Goal: Task Accomplishment & Management: Use online tool/utility

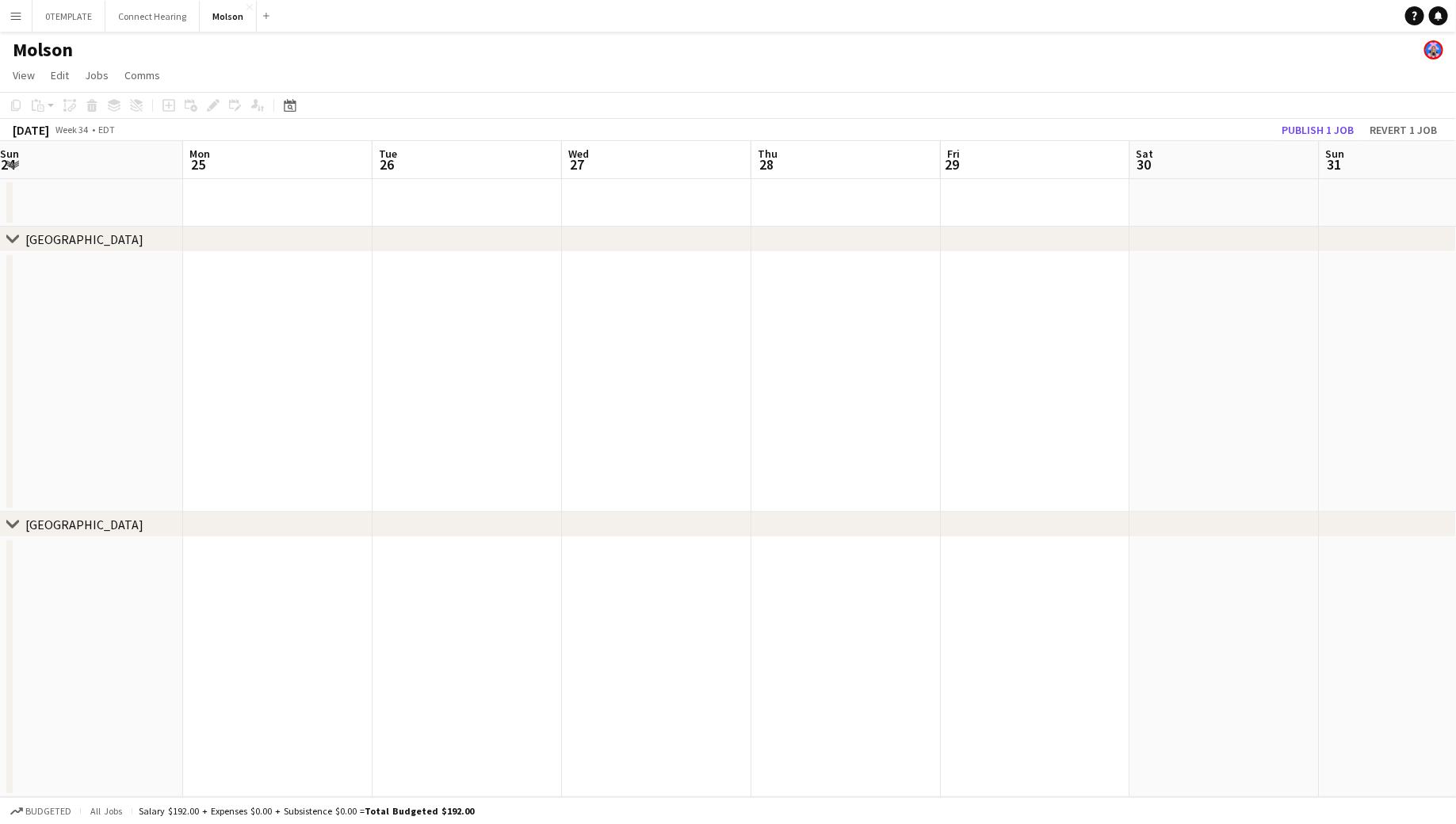
scroll to position [0, 362]
click at [15, 18] on app-icon "Menu" at bounding box center [15, 15] width 13 height 13
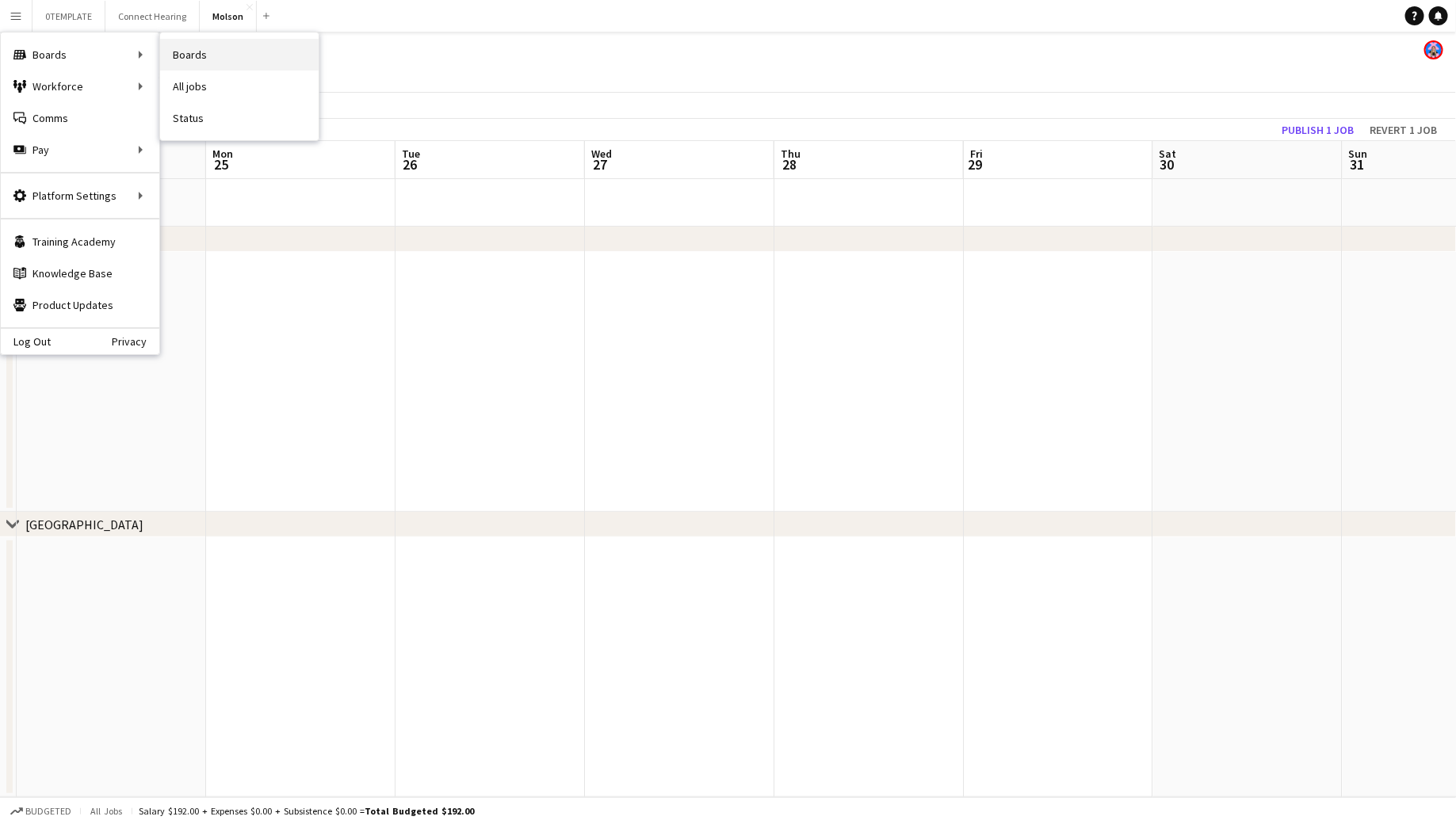
click at [196, 53] on link "Boards" at bounding box center [239, 55] width 159 height 32
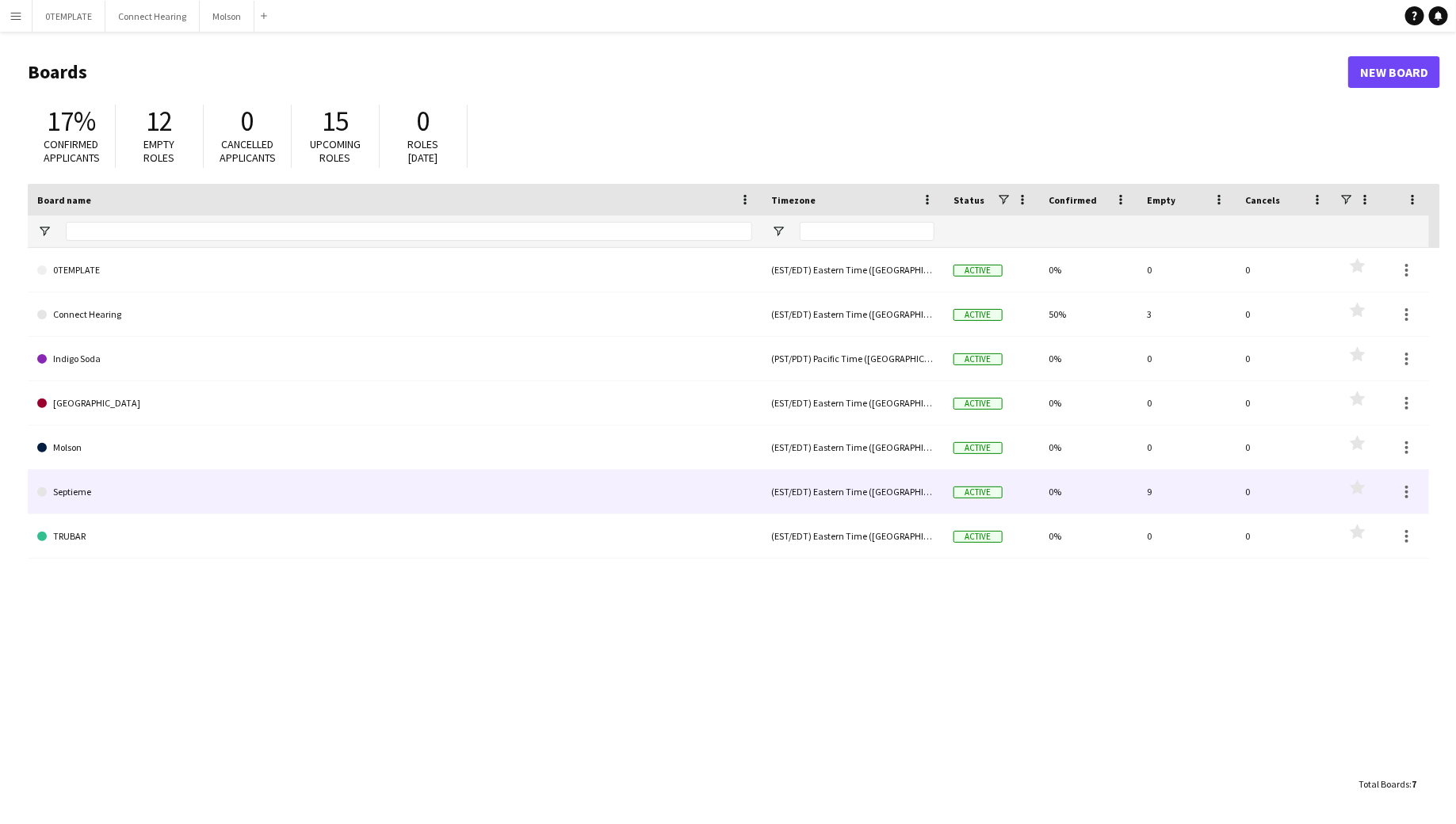
click at [87, 487] on link "Septieme" at bounding box center [394, 491] width 715 height 45
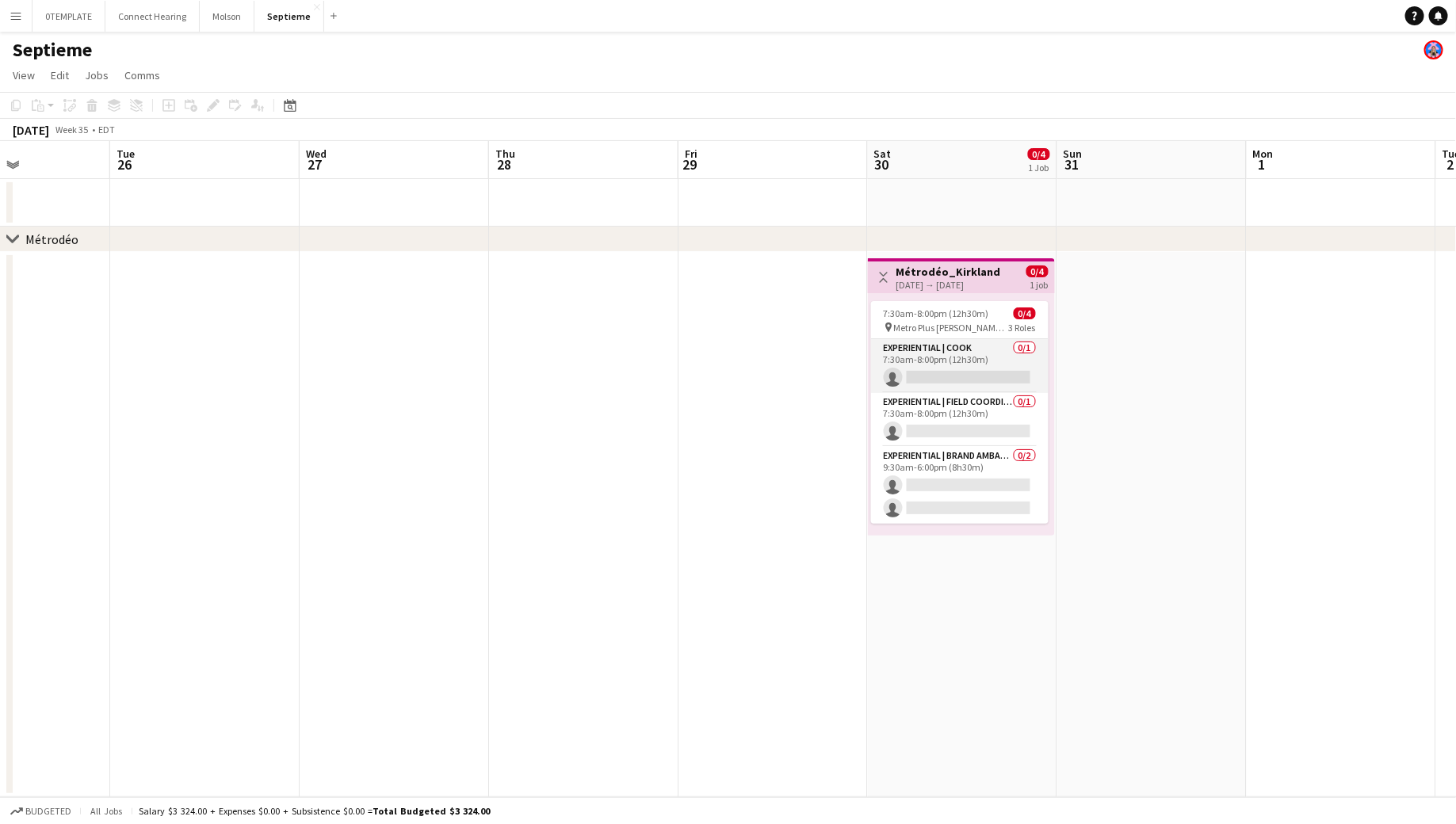
scroll to position [0, 649]
click at [29, 17] on button "Menu" at bounding box center [16, 16] width 32 height 32
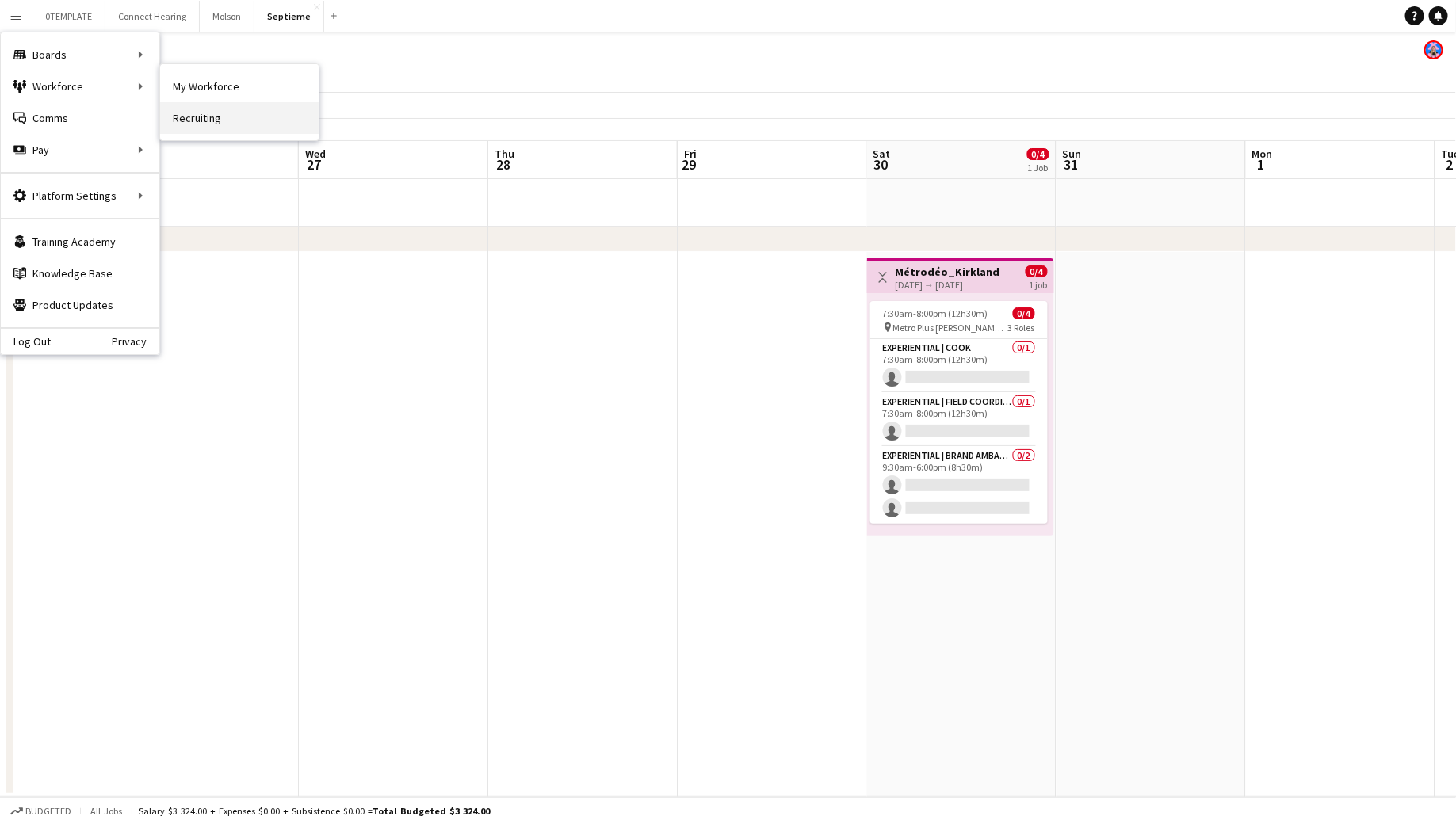
click at [251, 119] on link "Recruiting" at bounding box center [239, 118] width 159 height 32
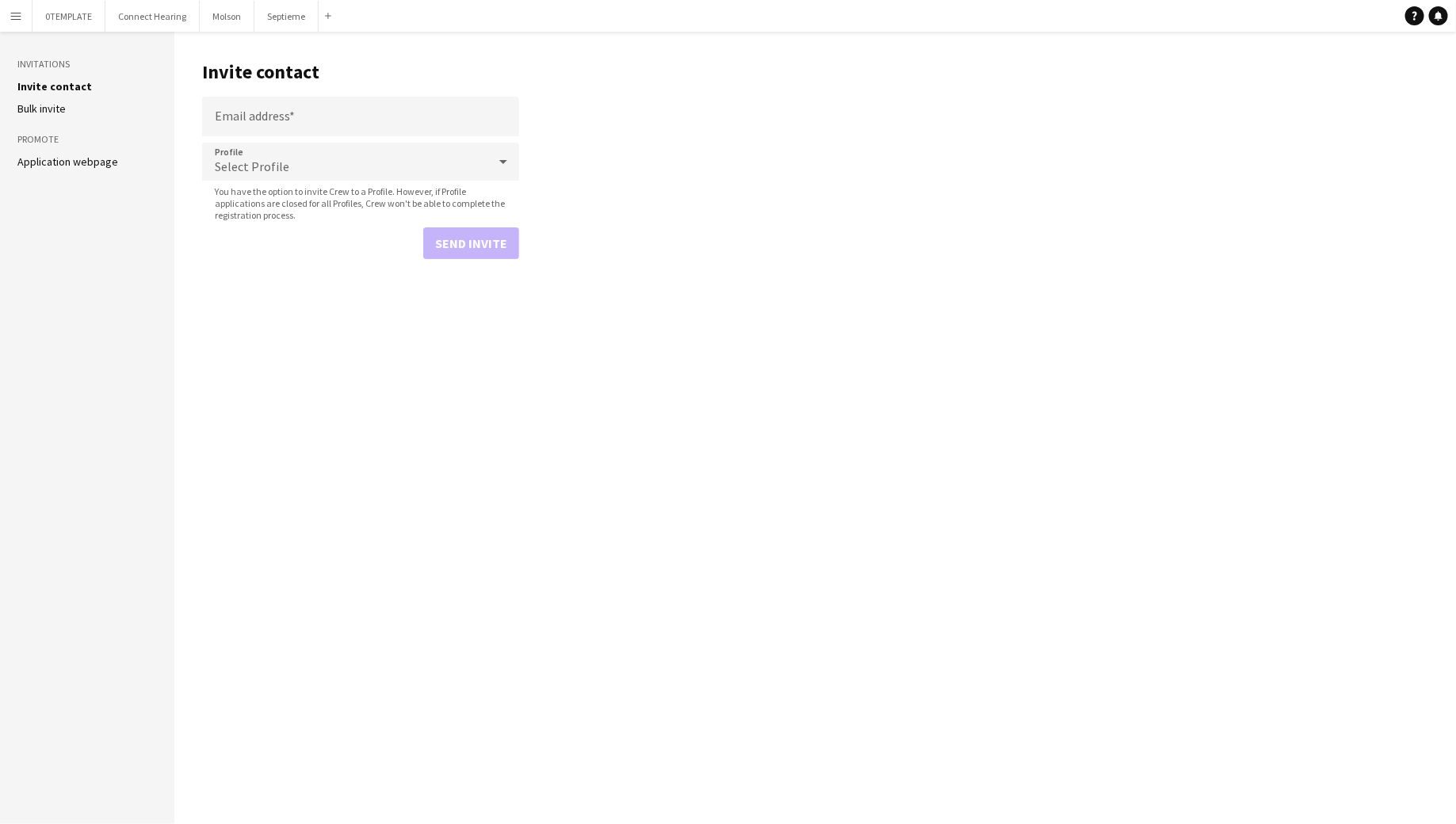
click at [62, 154] on aside "Invitations Invite contact [PERSON_NAME] invite Promote Application webpage" at bounding box center [87, 428] width 175 height 792
click at [73, 163] on link "Application webpage" at bounding box center [68, 161] width 101 height 14
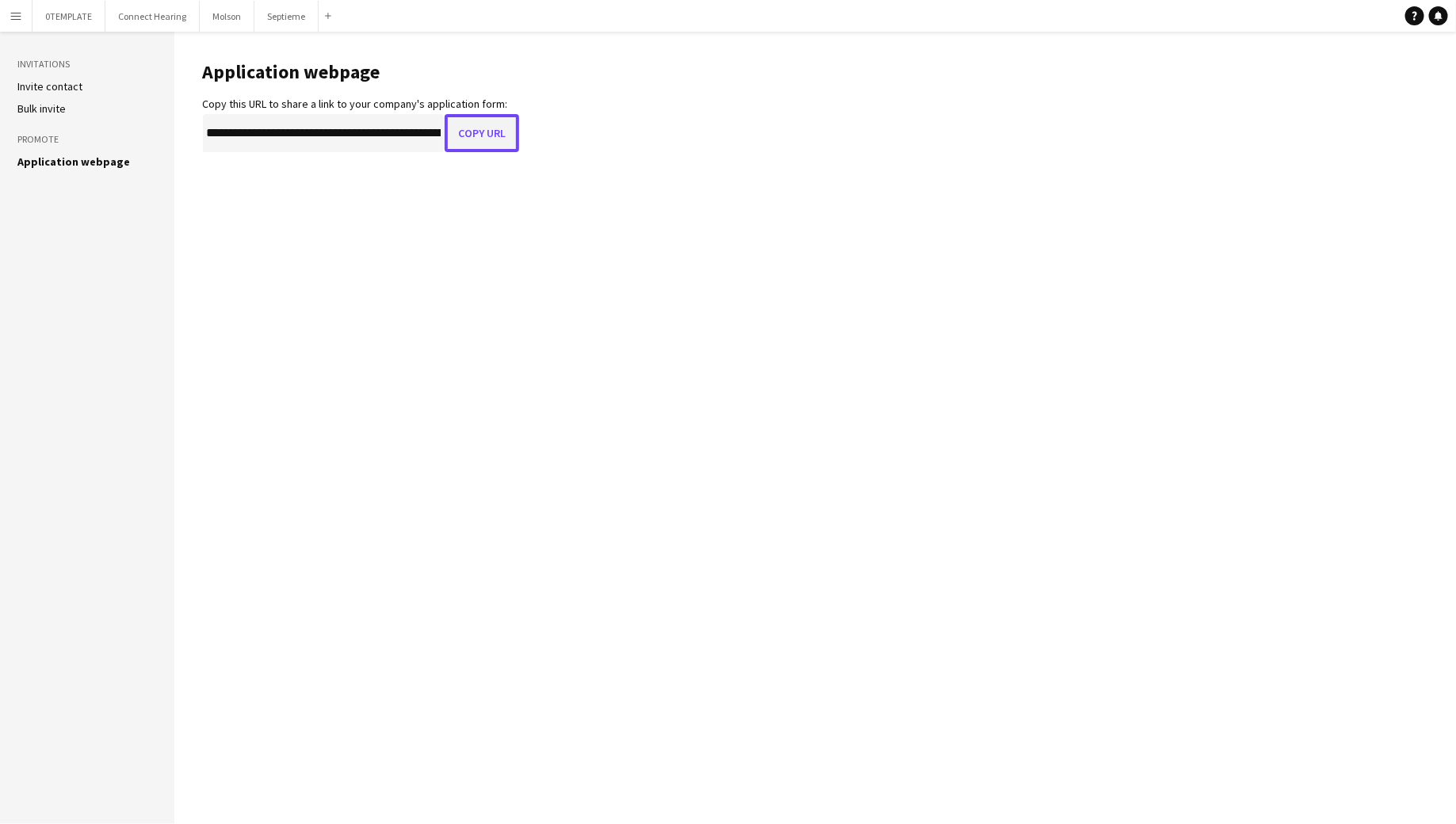
click at [491, 123] on button "Copy URL" at bounding box center [481, 133] width 75 height 38
click at [491, 135] on button "Copy URL" at bounding box center [481, 133] width 75 height 38
click at [491, 135] on button "Copy URL" at bounding box center [481, 133] width 75 height 38
click at [504, 123] on button "Copy URL" at bounding box center [481, 133] width 75 height 38
click at [506, 137] on button "Copy URL" at bounding box center [481, 133] width 75 height 38
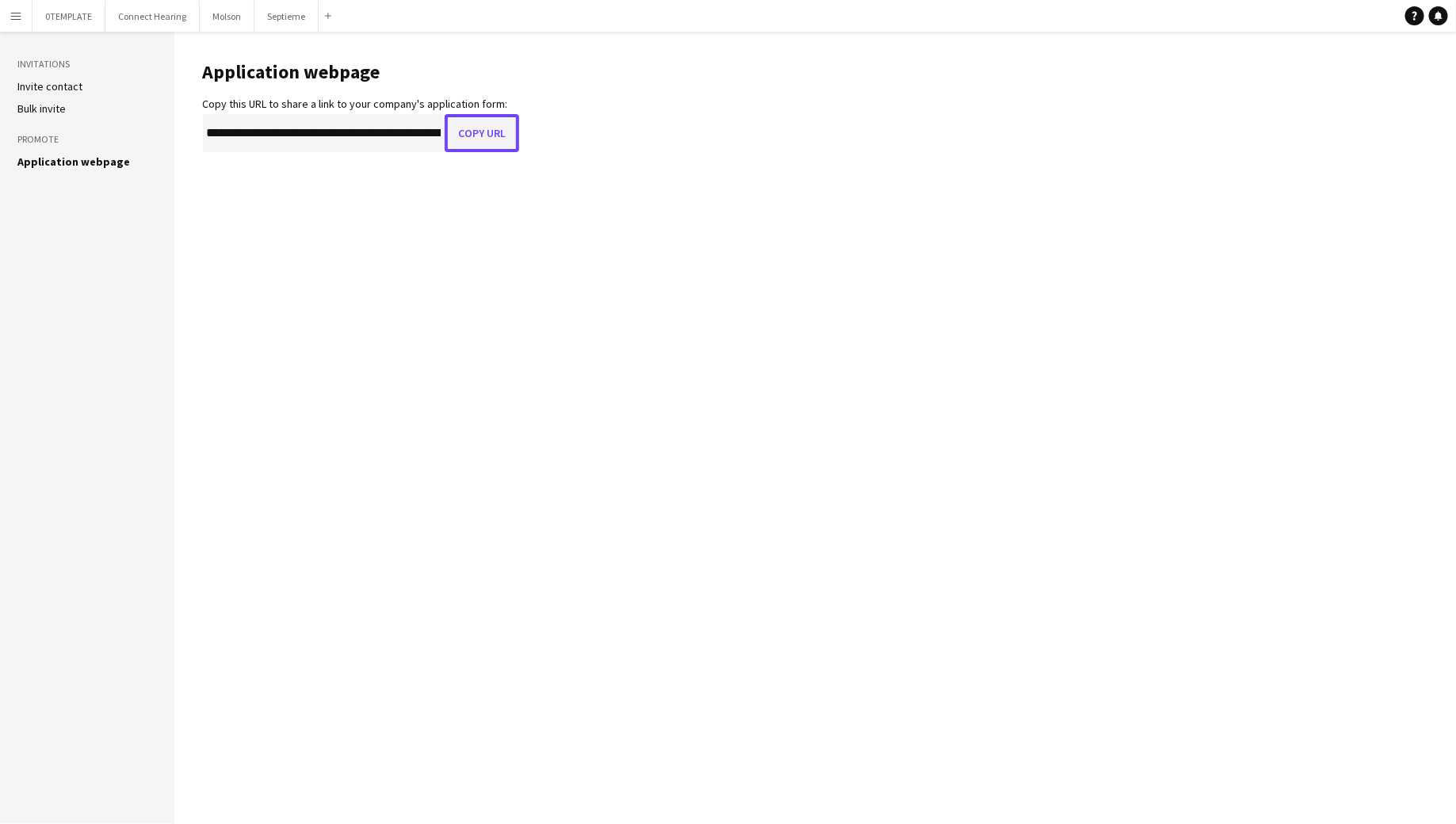
click at [474, 130] on button "Copy URL" at bounding box center [481, 133] width 75 height 38
click at [505, 136] on button "Copy URL" at bounding box center [481, 133] width 75 height 38
